Goal: Transaction & Acquisition: Obtain resource

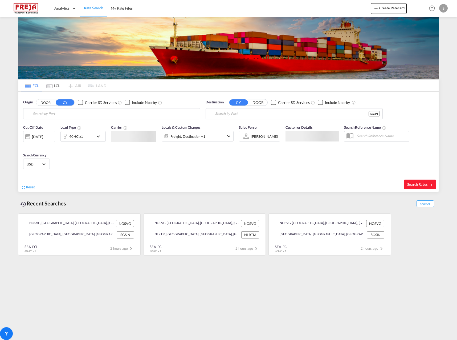
type input "Stavanger, NOSVG"
type input "Singapore, SGSIN"
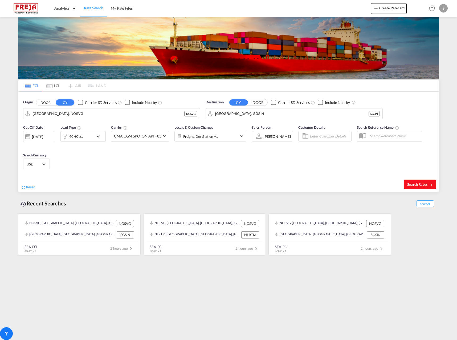
click at [420, 185] on span "Search Rates" at bounding box center [420, 184] width 26 height 4
type input "NOSVG to SGSIN / 20 Aug 2025"
